Goal: Information Seeking & Learning: Learn about a topic

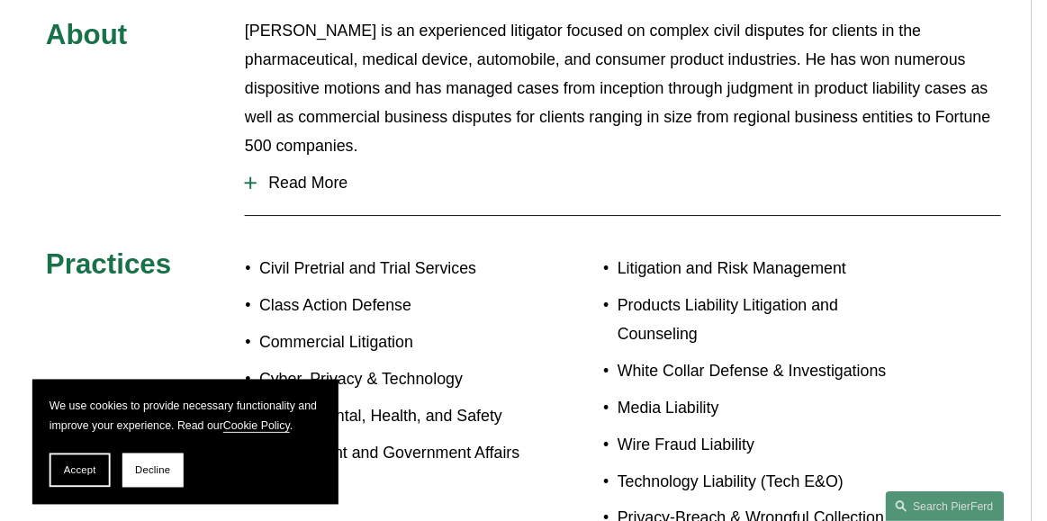
scroll to position [808, 0]
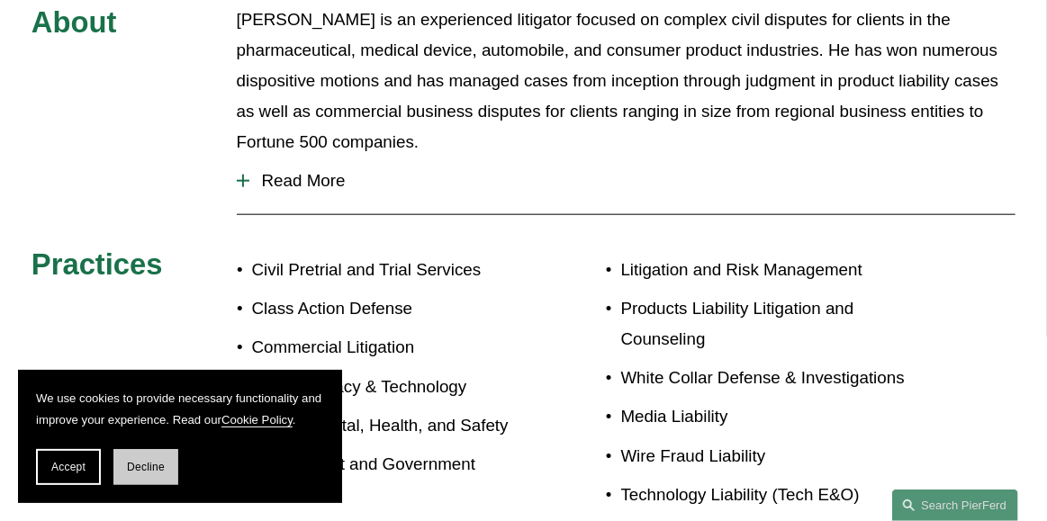
click at [176, 469] on button "Decline" at bounding box center [145, 467] width 65 height 36
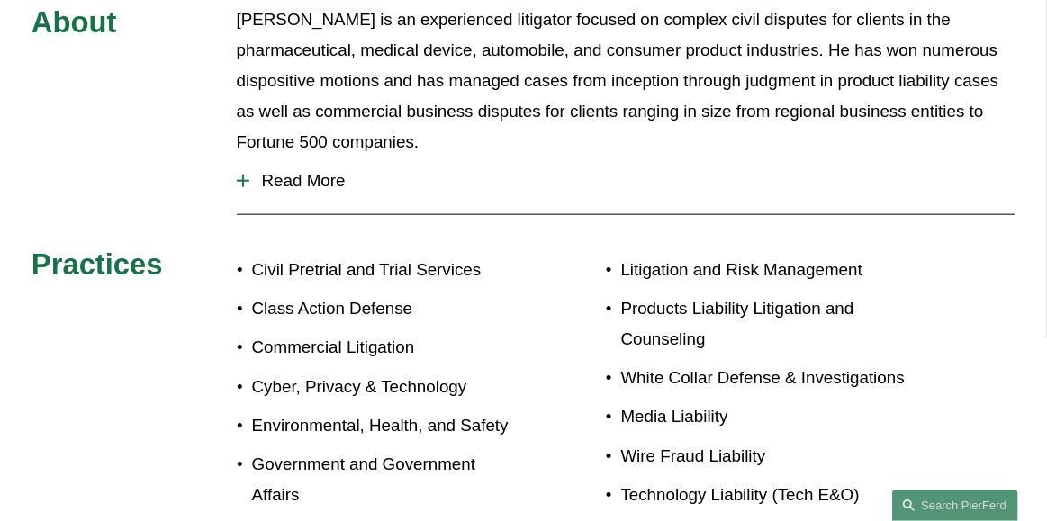
click at [957, 220] on div "About David Mesa is an experienced litigator focused on complex civil disputes …" at bounding box center [523, 296] width 1047 height 583
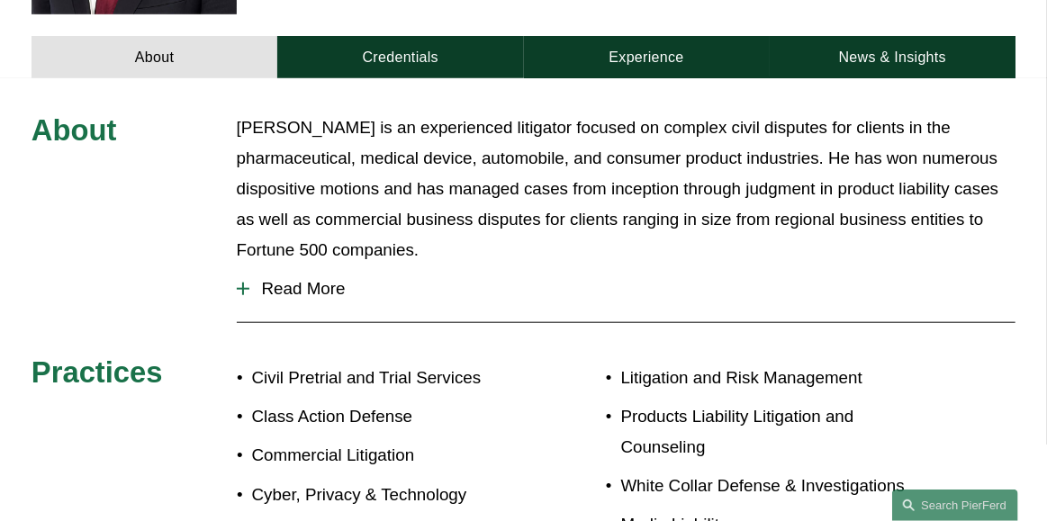
scroll to position [491, 0]
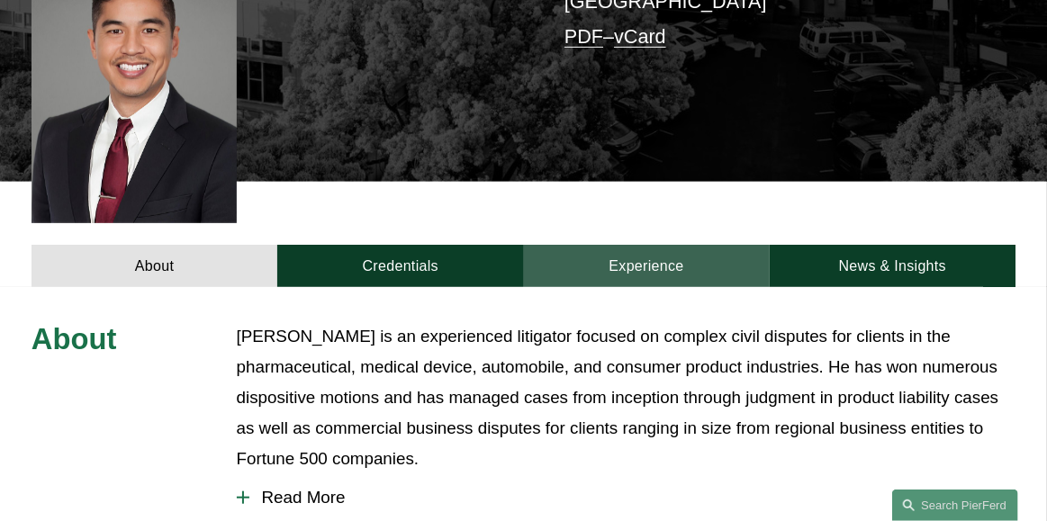
click at [646, 245] on link "Experience" at bounding box center [647, 266] width 246 height 42
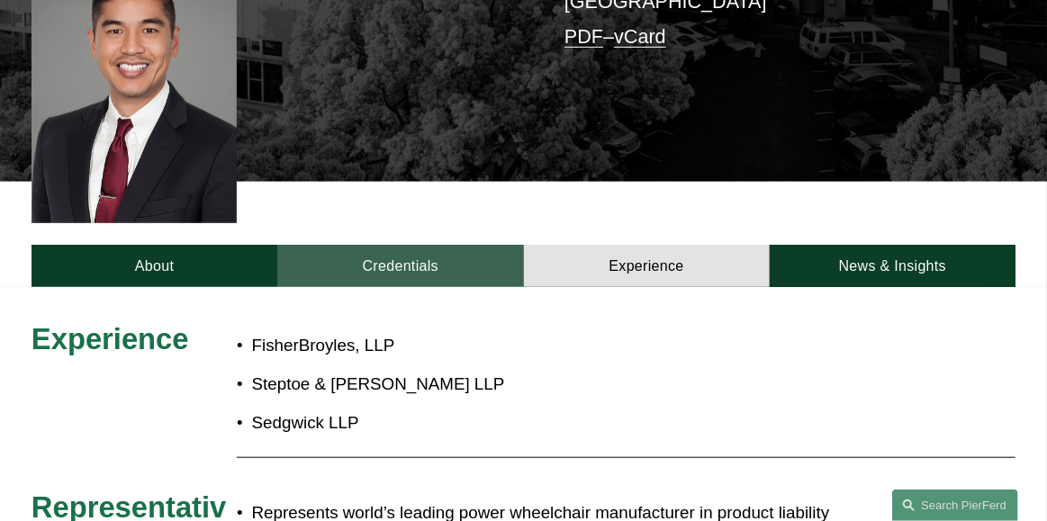
click at [392, 245] on link "Credentials" at bounding box center [400, 266] width 246 height 42
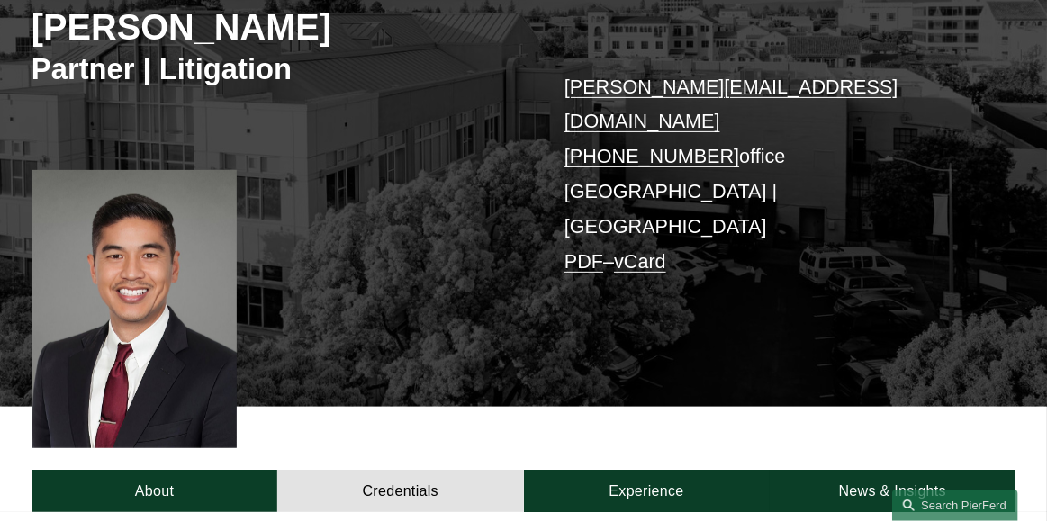
scroll to position [0, 0]
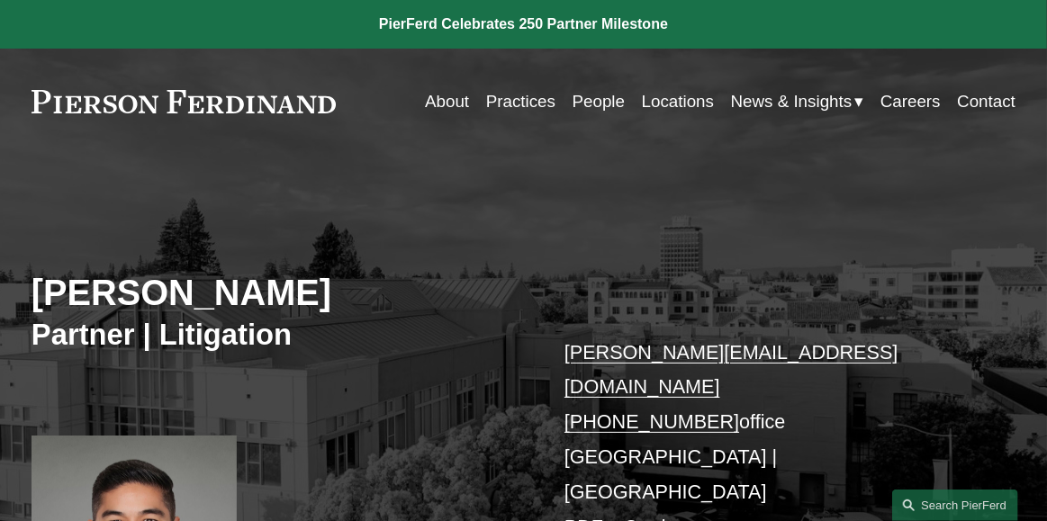
click at [520, 104] on link "Practices" at bounding box center [520, 102] width 69 height 34
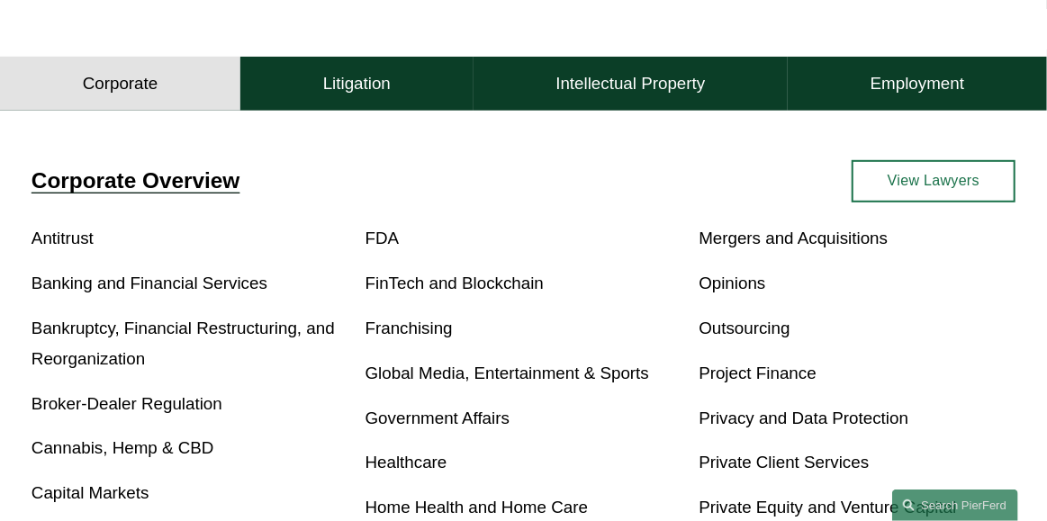
scroll to position [540, 0]
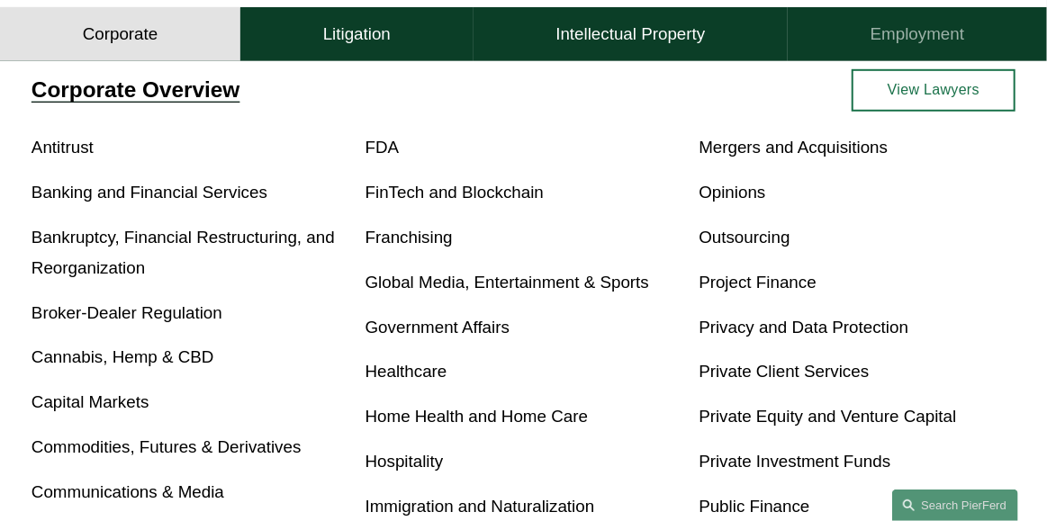
click at [867, 38] on button "Employment" at bounding box center [917, 34] width 259 height 54
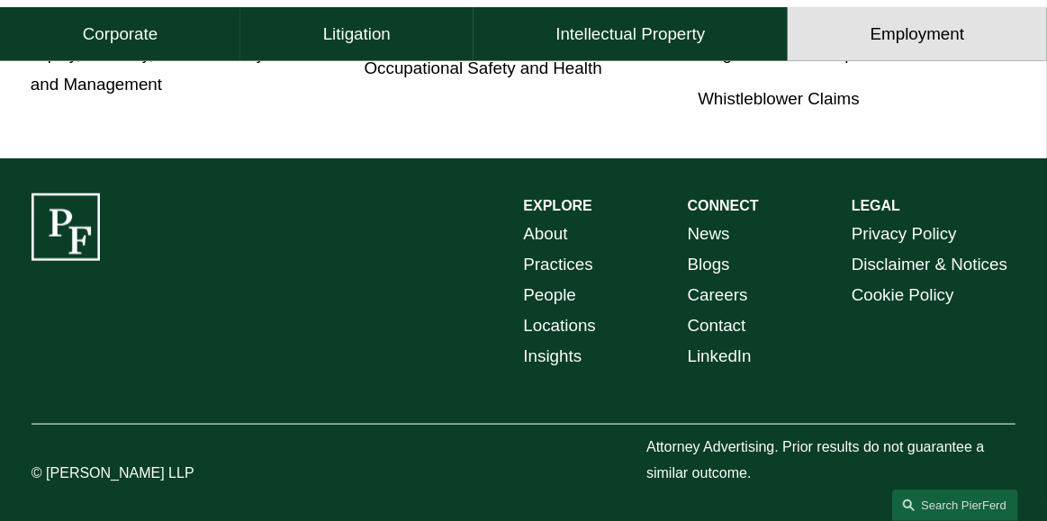
scroll to position [880, 0]
click at [547, 232] on link "About" at bounding box center [546, 234] width 44 height 31
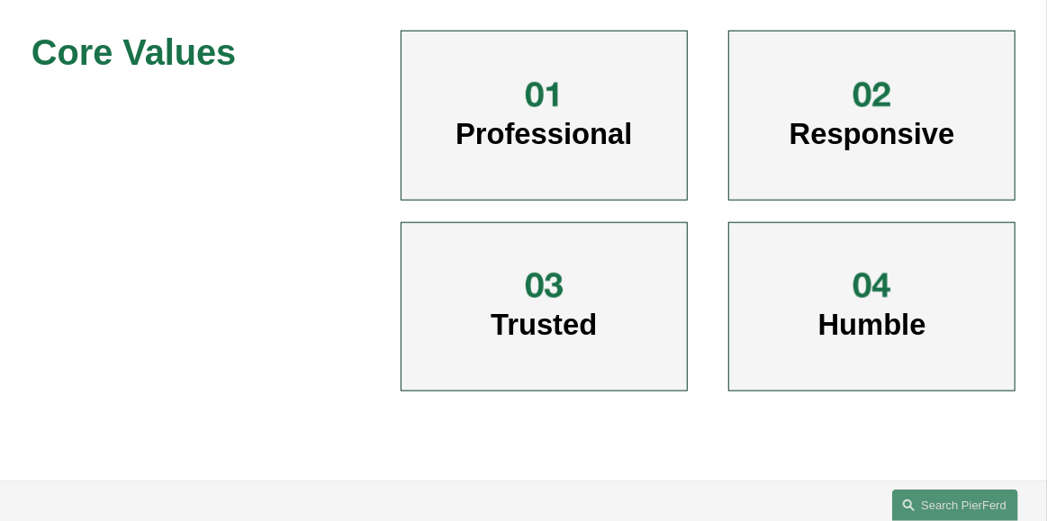
scroll to position [809, 0]
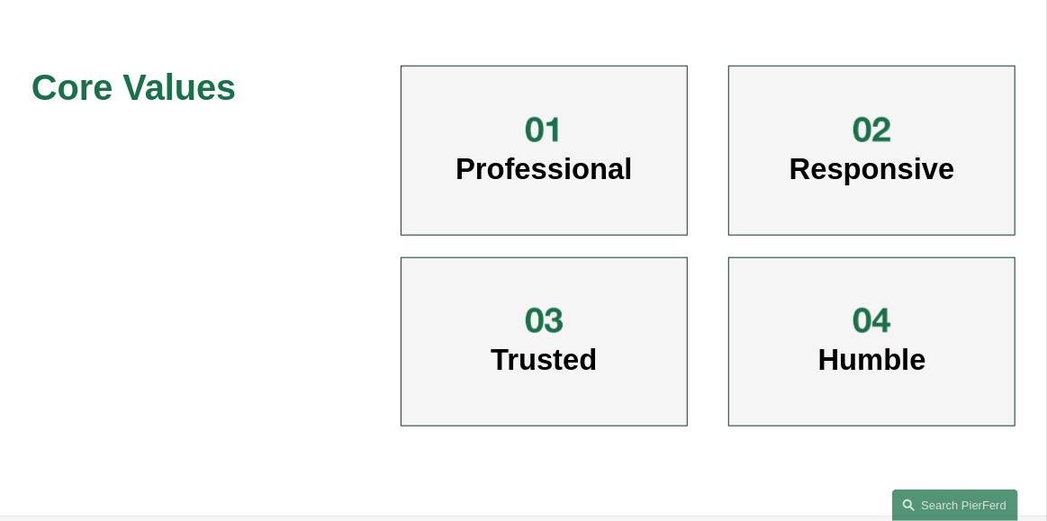
click at [875, 152] on span "Responsive" at bounding box center [873, 168] width 166 height 33
click at [883, 110] on div at bounding box center [872, 130] width 43 height 42
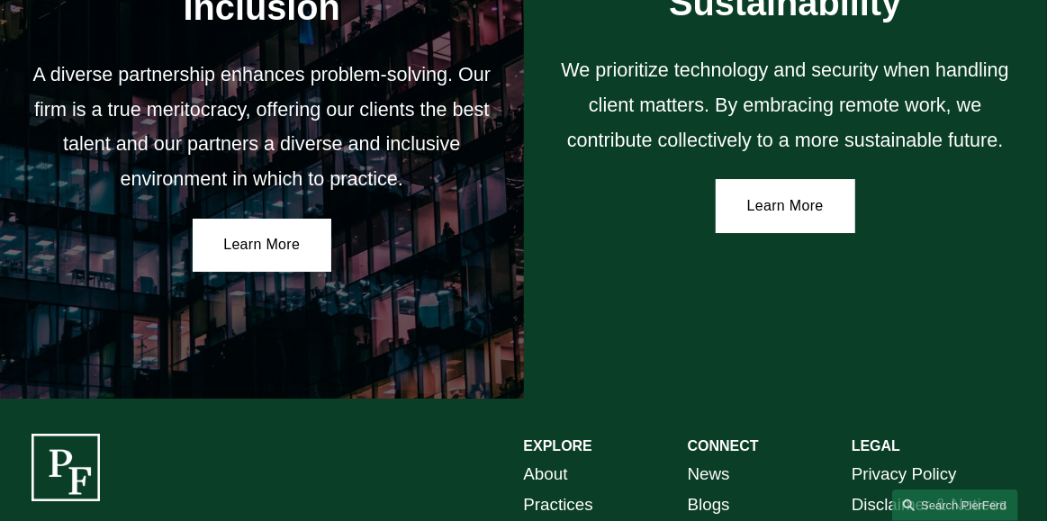
scroll to position [2880, 0]
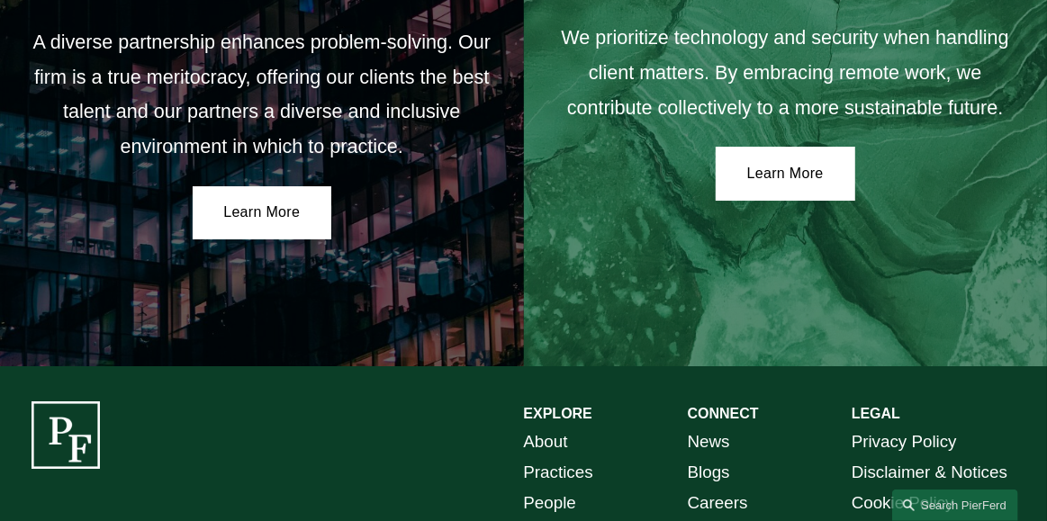
click at [953, 147] on div "Learn More" at bounding box center [785, 174] width 461 height 54
